Goal: Information Seeking & Learning: Learn about a topic

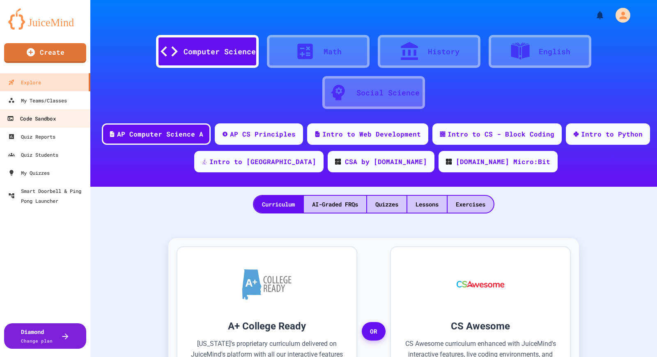
click at [0, 127] on link "Code Sandbox" at bounding box center [45, 118] width 93 height 18
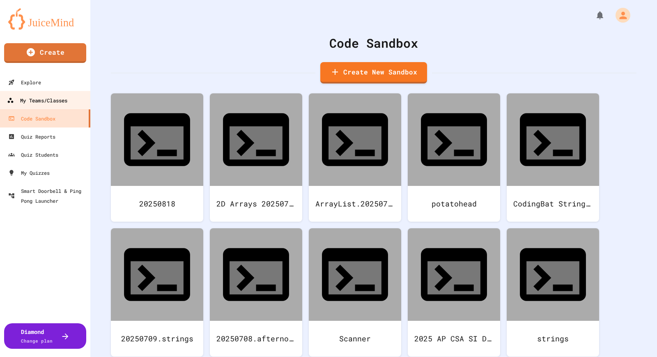
click at [21, 97] on div "My Teams/Classes" at bounding box center [37, 100] width 60 height 10
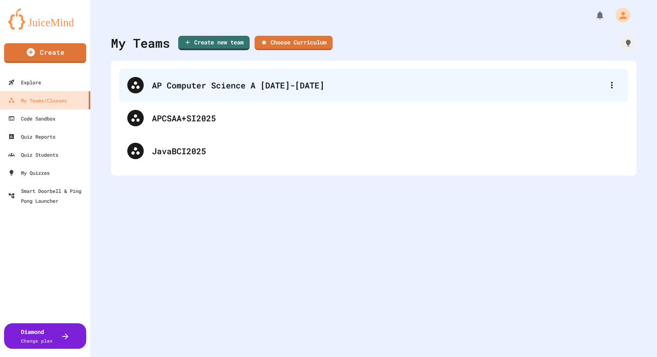
click at [160, 77] on div "AP Computer Science A [DATE]-[DATE]" at bounding box center [373, 85] width 509 height 33
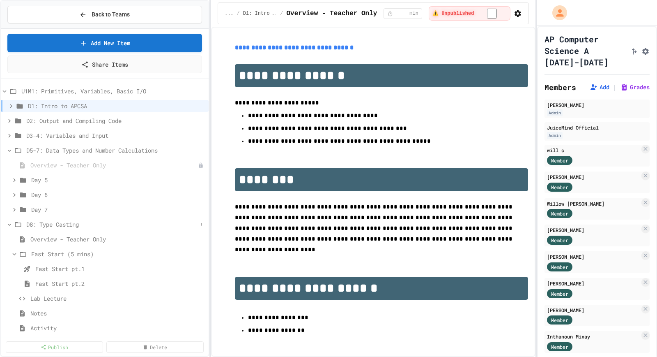
click at [190, 229] on div "D8: Type Casting" at bounding box center [105, 224] width 208 height 12
click at [9, 226] on icon at bounding box center [9, 224] width 7 height 7
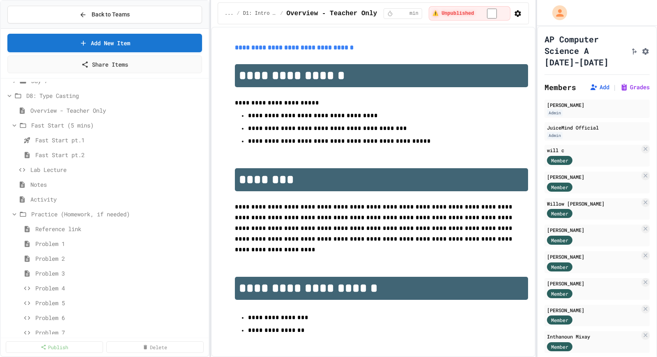
scroll to position [129, 0]
click at [49, 230] on span "Reference link" at bounding box center [116, 228] width 162 height 9
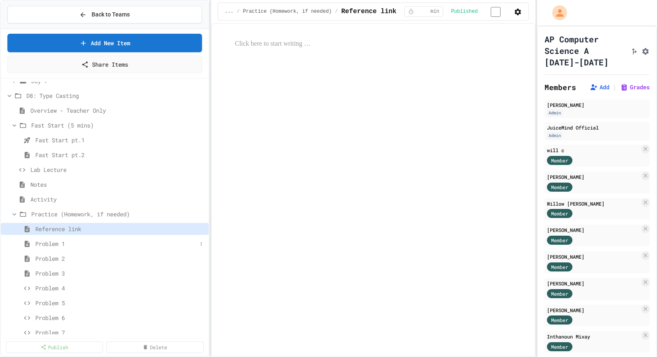
click at [50, 244] on span "Problem 1" at bounding box center [116, 243] width 162 height 9
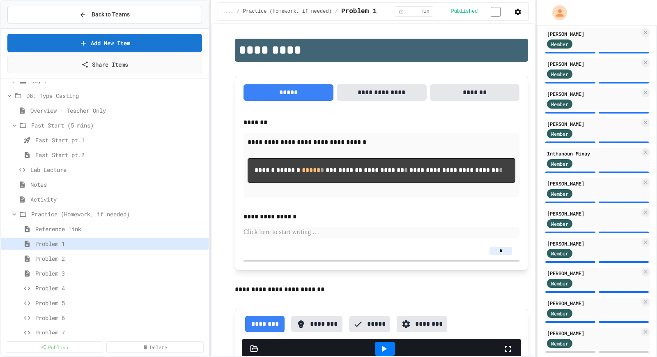
scroll to position [221, 0]
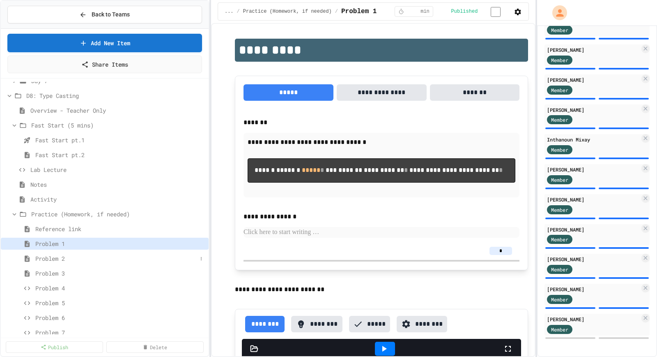
click at [54, 260] on span "Problem 2" at bounding box center [116, 258] width 162 height 9
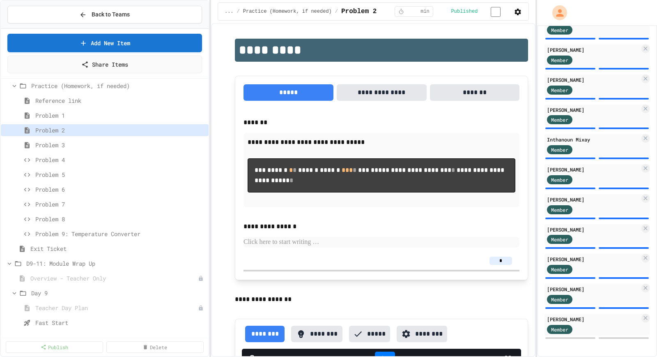
scroll to position [248, 0]
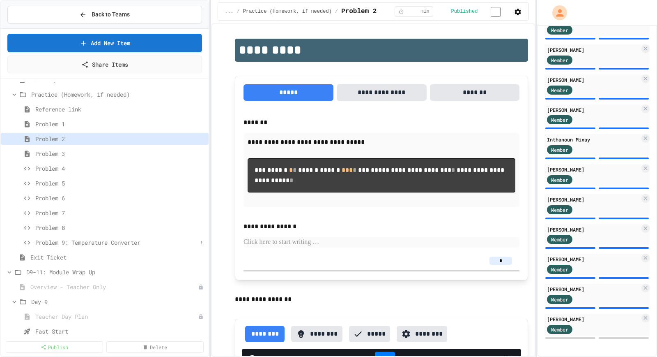
click at [49, 246] on span "Problem 9: Temperature Converter" at bounding box center [116, 242] width 162 height 9
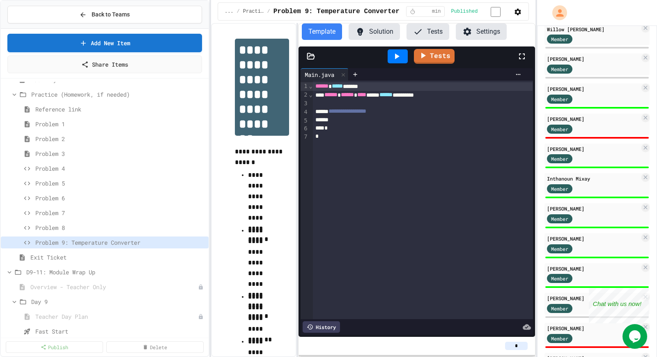
scroll to position [187, 0]
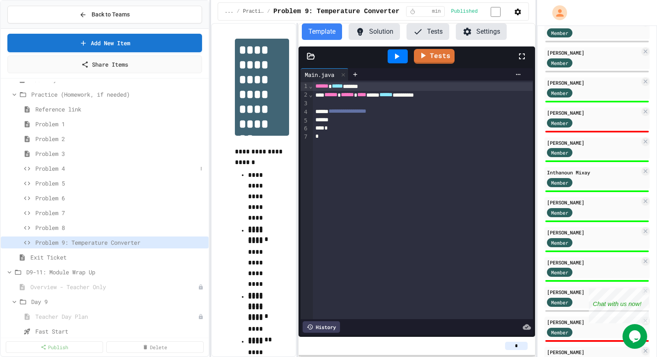
click at [49, 171] on span "Problem 4" at bounding box center [116, 168] width 162 height 9
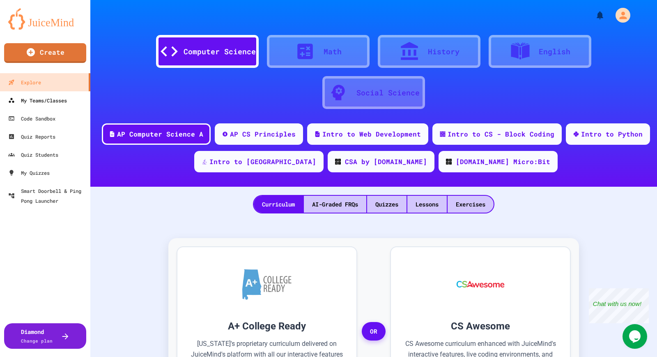
click at [49, 108] on link "My Teams/Classes" at bounding box center [45, 100] width 90 height 18
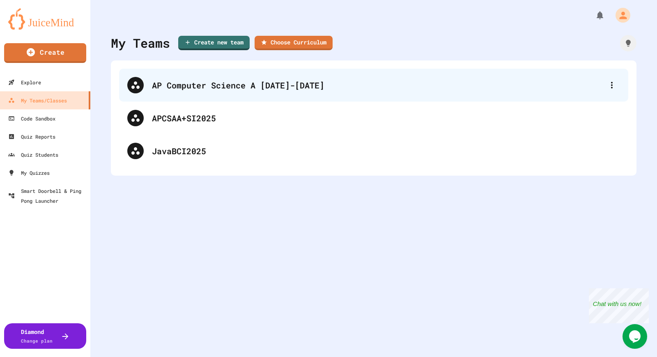
click at [157, 84] on div "AP Computer Science A [DATE]-[DATE]" at bounding box center [378, 85] width 452 height 12
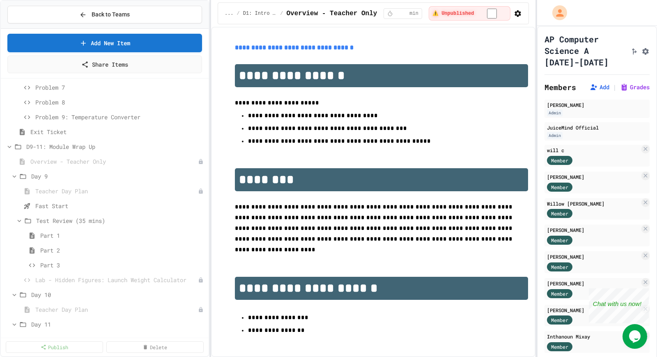
scroll to position [375, 0]
click at [58, 234] on span "Part 1" at bounding box center [118, 233] width 157 height 9
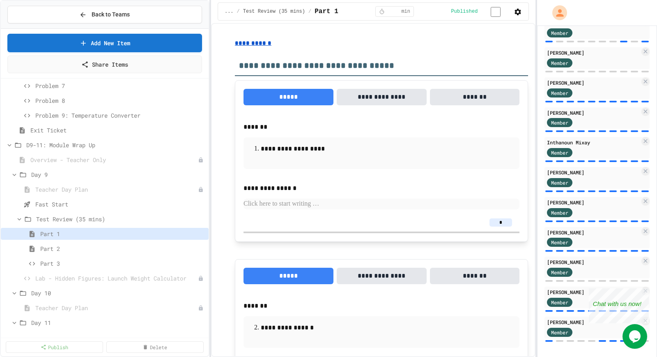
scroll to position [221, 0]
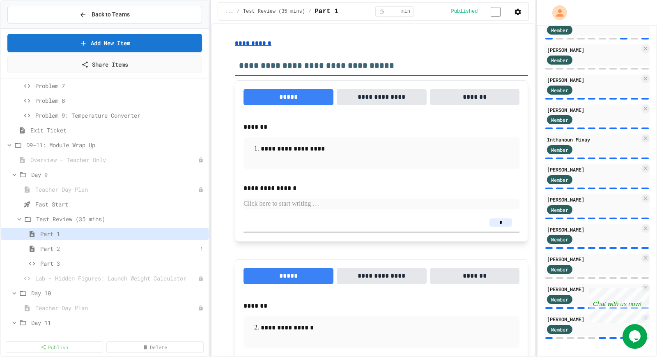
click at [51, 250] on span "Part 2" at bounding box center [118, 248] width 157 height 9
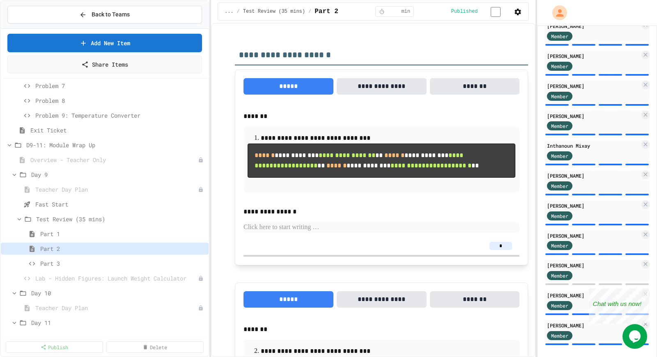
scroll to position [221, 0]
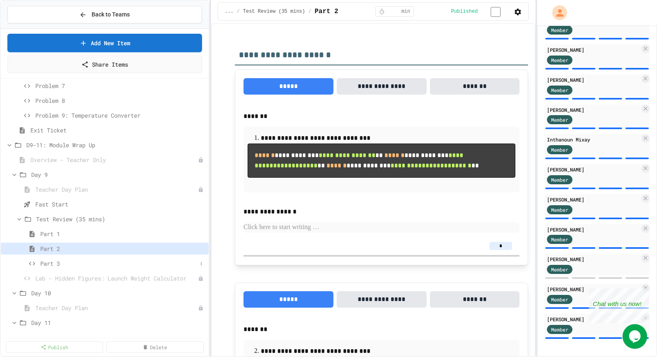
click at [57, 265] on span "Part 3" at bounding box center [118, 263] width 157 height 9
